Goal: Find specific page/section: Find specific page/section

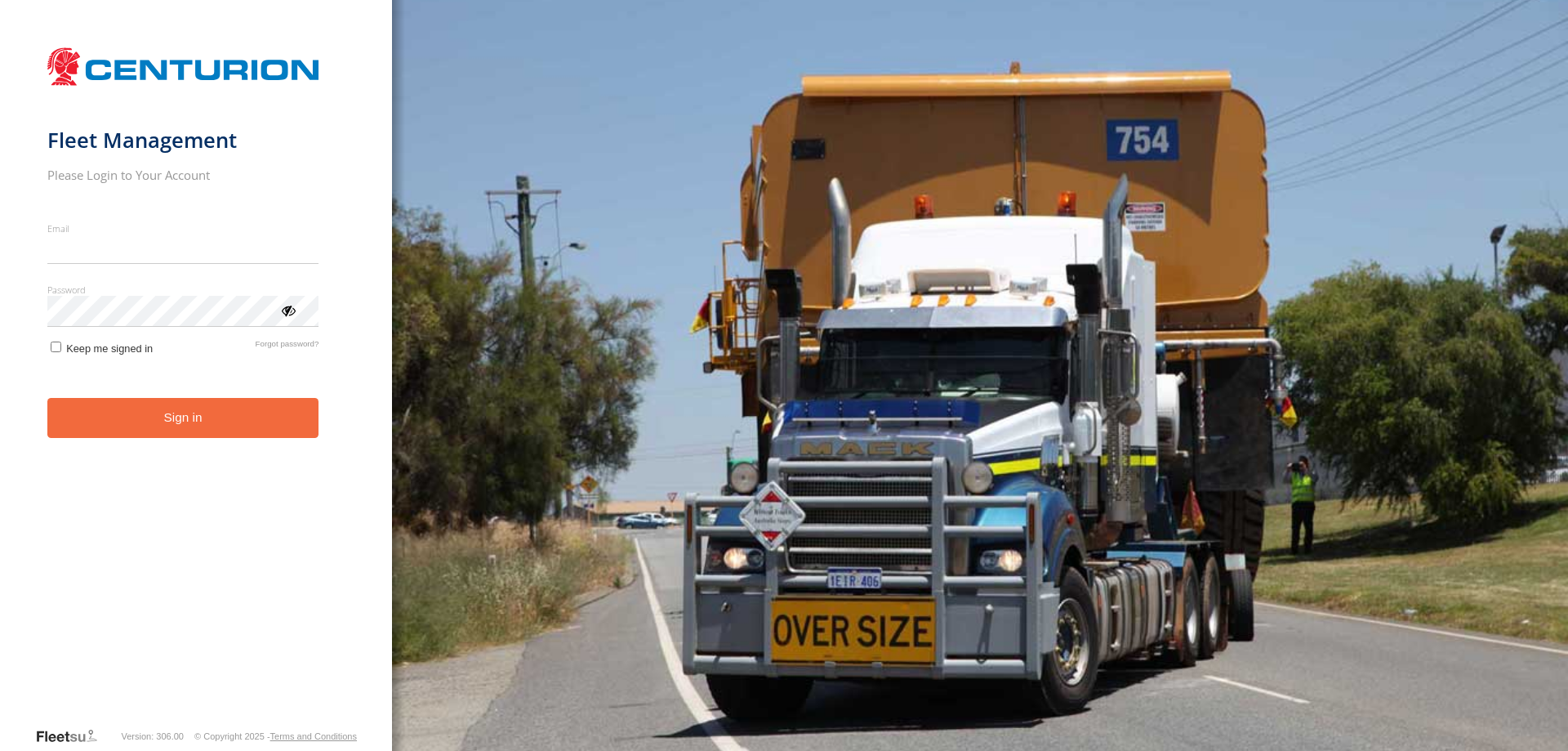
type input "**********"
click at [140, 428] on button "Sign in" at bounding box center [183, 418] width 272 height 40
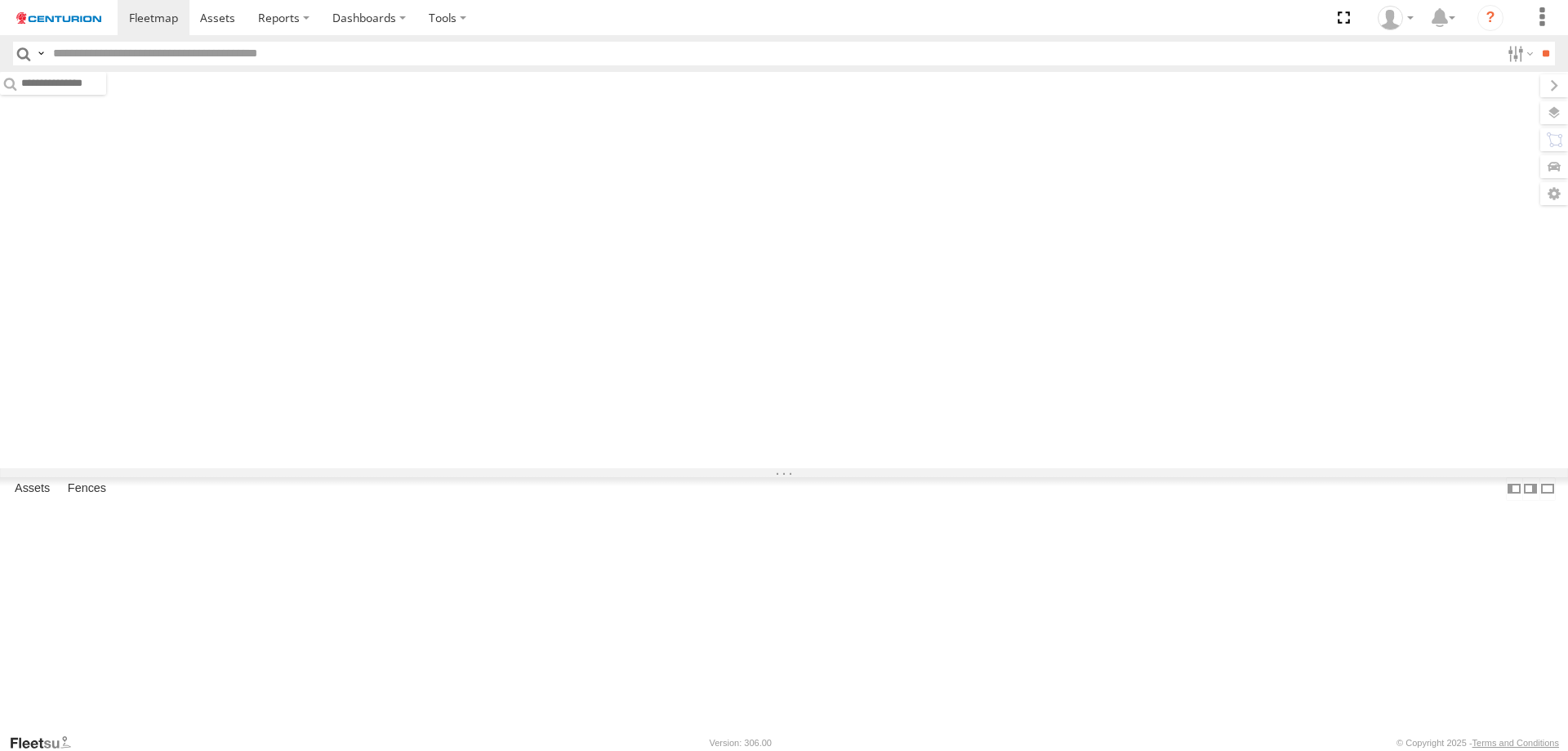
click at [155, 51] on input "text" at bounding box center [773, 54] width 1453 height 24
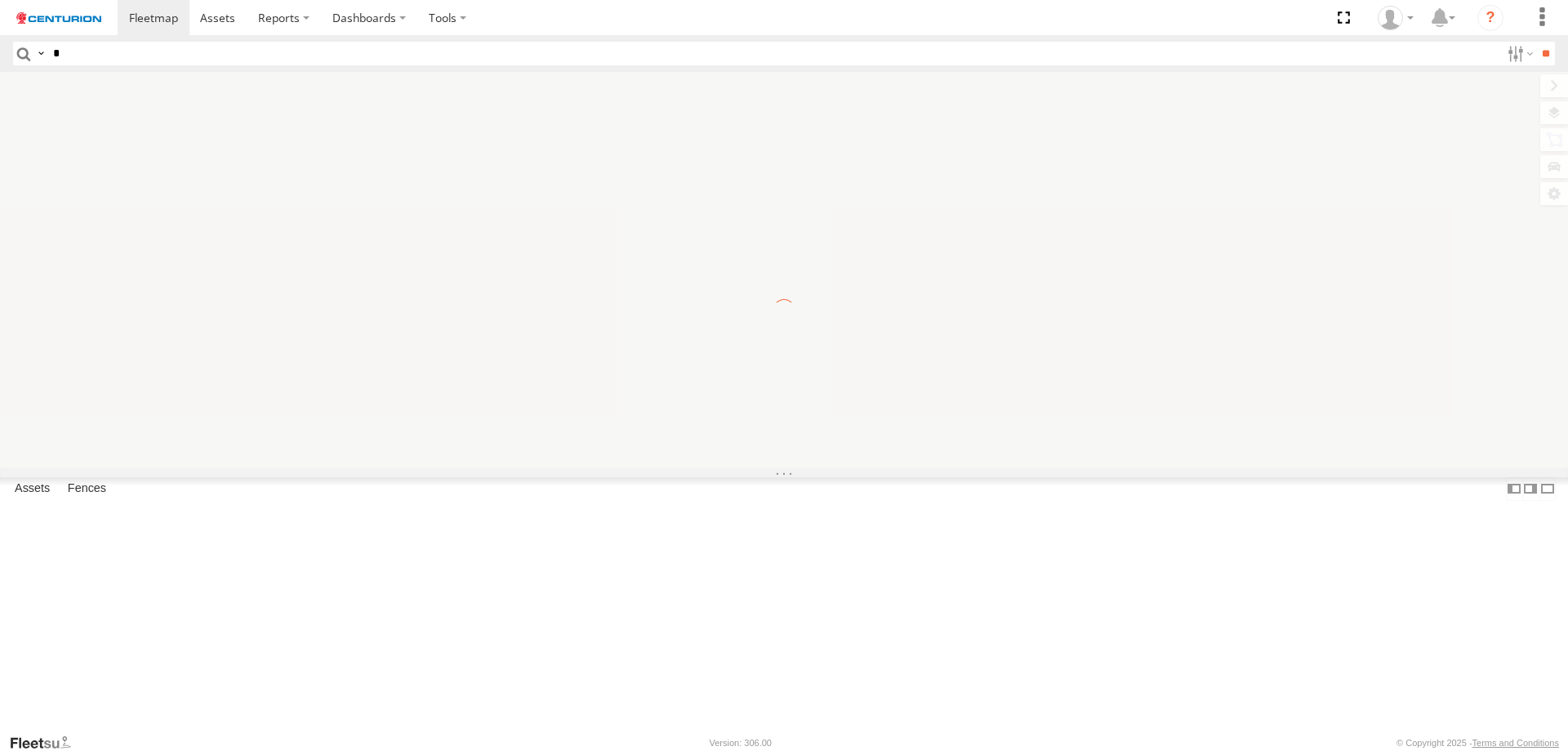
type input "**"
